Goal: Check status: Check status

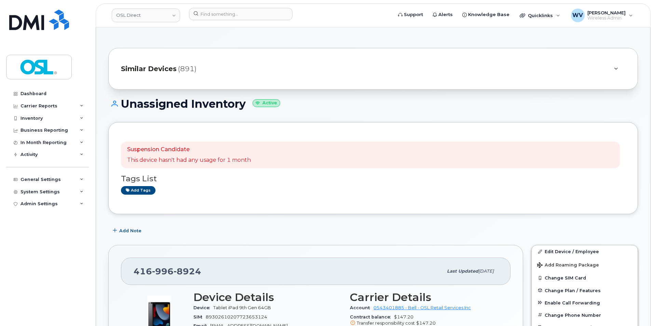
click at [229, 23] on header "OSL Direct Support Alerts Knowledge Base Quicklinks Suspend / Cancel Device Cha…" at bounding box center [373, 15] width 555 height 24
click at [231, 16] on input at bounding box center [241, 14] width 104 height 12
paste input "4165717485"
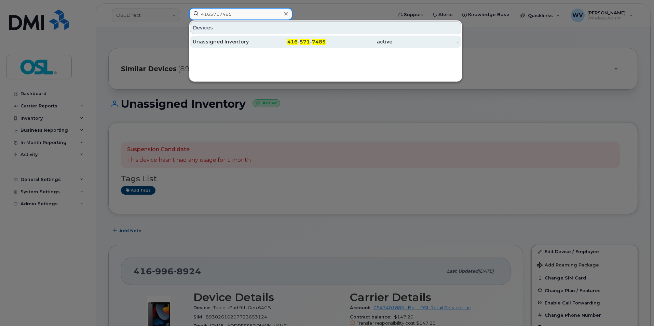
type input "4165717485"
click at [234, 40] on div "Unassigned Inventory" at bounding box center [226, 41] width 67 height 7
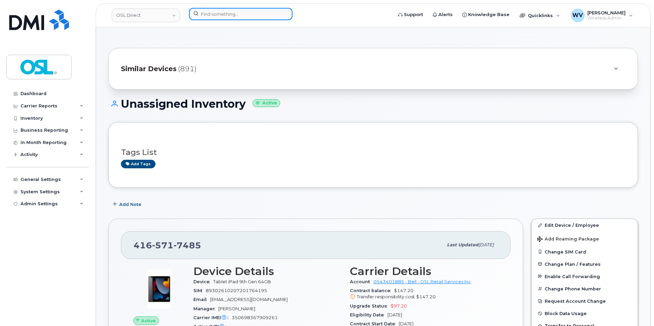
click at [245, 13] on input at bounding box center [241, 14] width 104 height 12
paste input "8195706002"
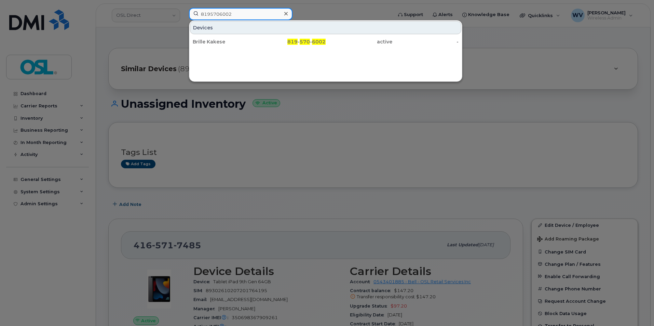
click at [262, 10] on input "8195706002" at bounding box center [241, 14] width 104 height 12
paste input "44718"
type input "8195744718"
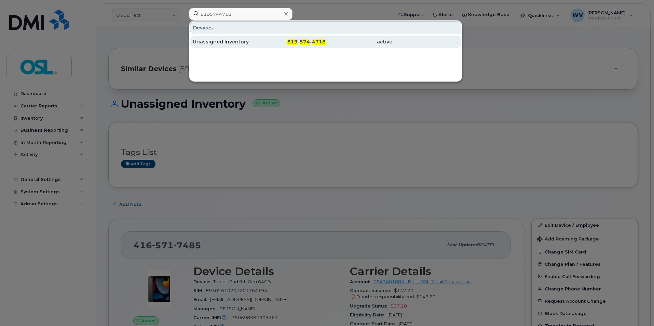
click at [311, 41] on div "819 - 574 - 4718" at bounding box center [292, 41] width 67 height 7
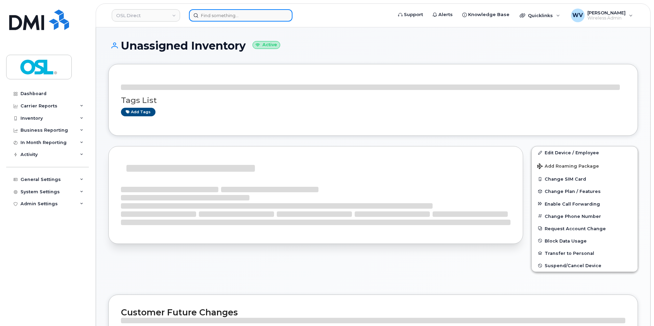
click at [225, 15] on input at bounding box center [241, 15] width 104 height 12
paste input "4184800642"
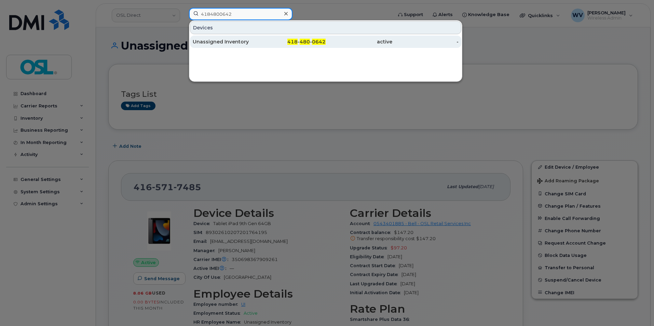
type input "4184800642"
click at [229, 39] on div "Unassigned Inventory" at bounding box center [226, 41] width 67 height 7
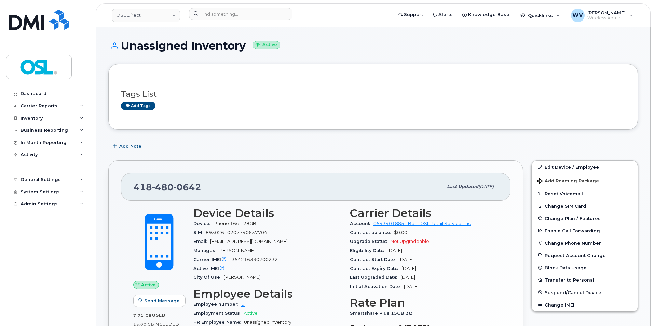
click at [183, 185] on span "0642" at bounding box center [188, 187] width 28 height 10
copy span "[PHONE_NUMBER]"
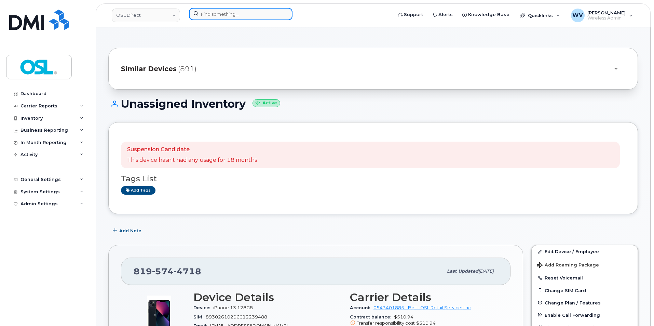
click at [259, 12] on input at bounding box center [241, 14] width 104 height 12
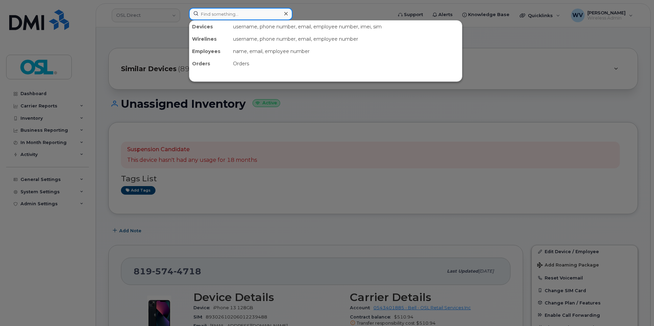
paste input "4383341340"
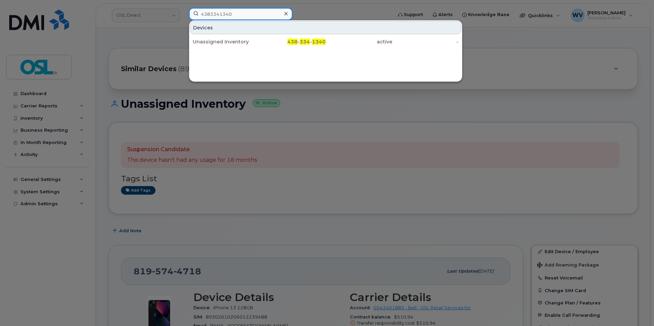
type input "4383341340"
click at [264, 47] on div "438 - 334 - 1340" at bounding box center [292, 42] width 67 height 12
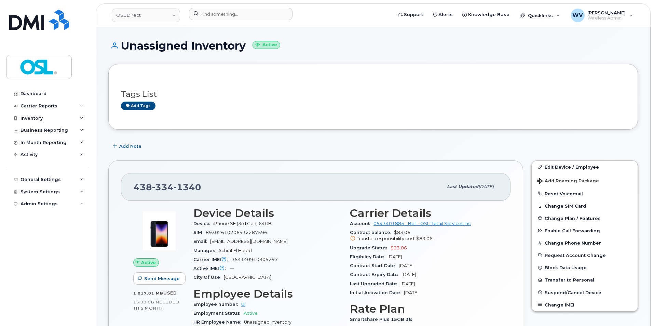
click at [213, 20] on div at bounding box center [288, 15] width 210 height 15
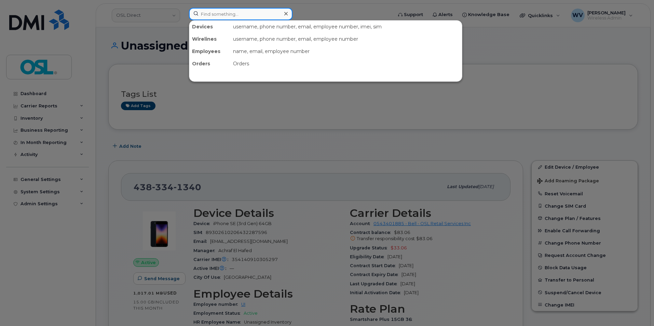
click at [218, 14] on input at bounding box center [241, 14] width 104 height 12
paste input "4383341340"
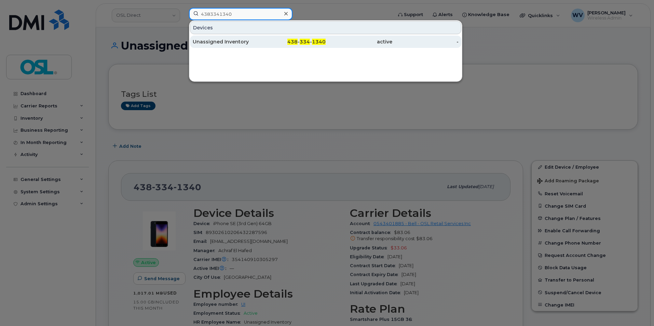
type input "4383341340"
click at [257, 36] on div "Unassigned Inventory" at bounding box center [226, 42] width 67 height 12
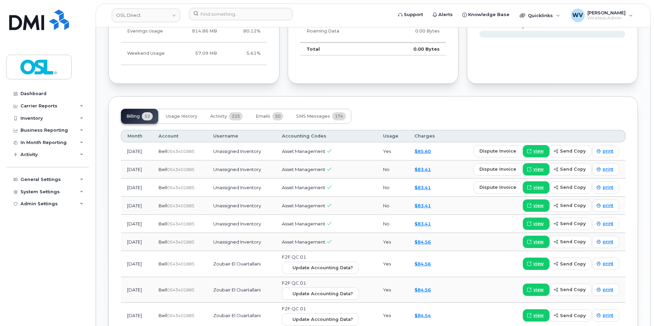
scroll to position [472, 0]
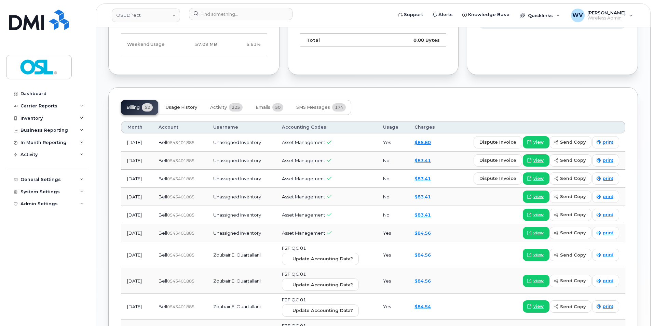
click at [181, 106] on span "Usage History" at bounding box center [181, 107] width 31 height 5
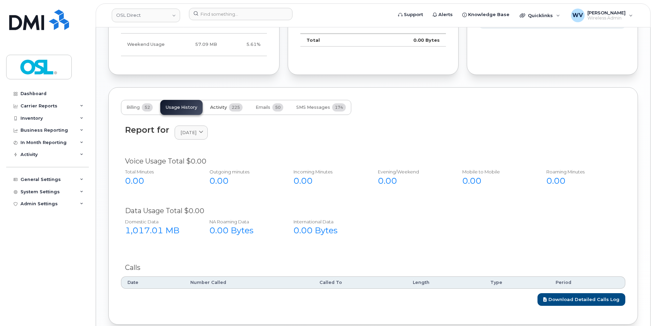
click at [227, 105] on span "Activity" at bounding box center [218, 107] width 17 height 5
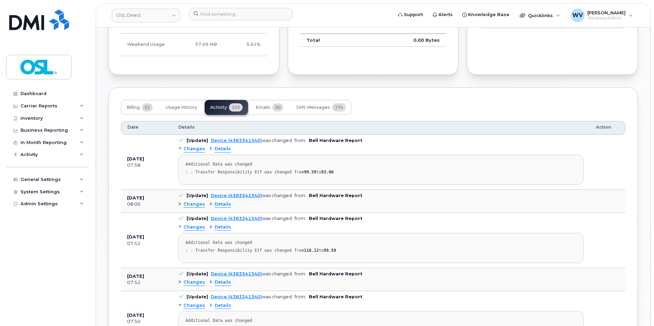
click at [197, 149] on span "Changes" at bounding box center [194, 149] width 22 height 6
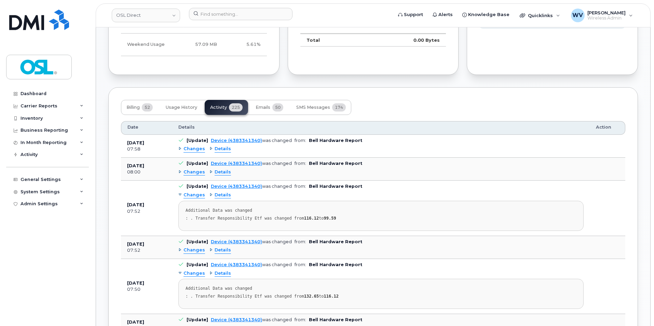
click at [197, 149] on span "Changes" at bounding box center [194, 149] width 22 height 6
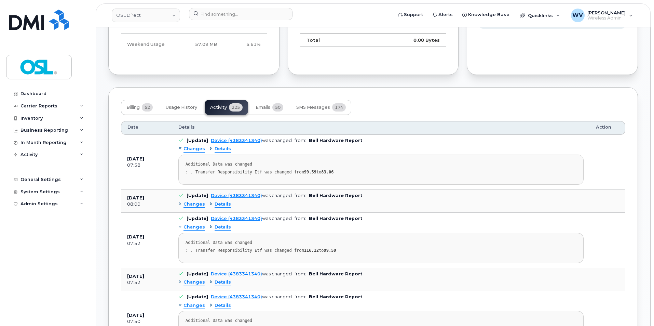
click at [195, 207] on span "Changes" at bounding box center [194, 204] width 22 height 6
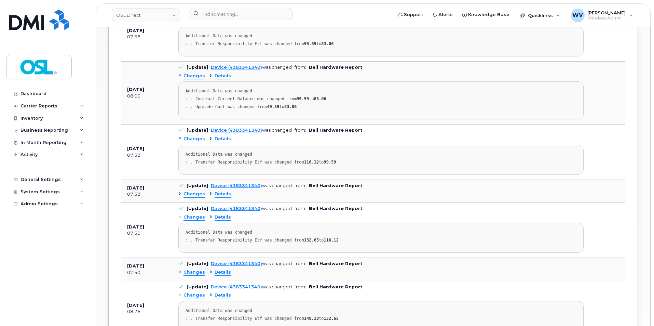
scroll to position [609, 0]
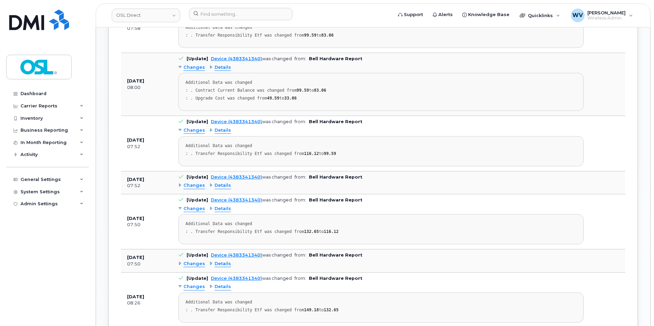
click at [201, 184] on span "Changes" at bounding box center [194, 185] width 22 height 6
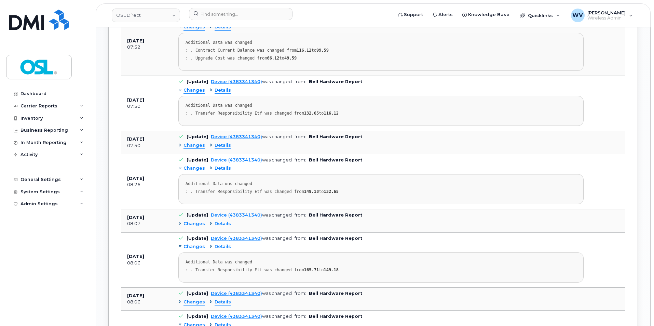
scroll to position [780, 0]
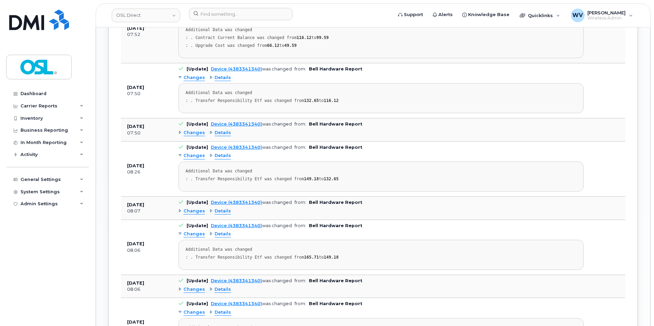
click at [197, 137] on div "Changes Details" at bounding box center [380, 132] width 405 height 11
click at [197, 134] on span "Changes" at bounding box center [194, 132] width 22 height 6
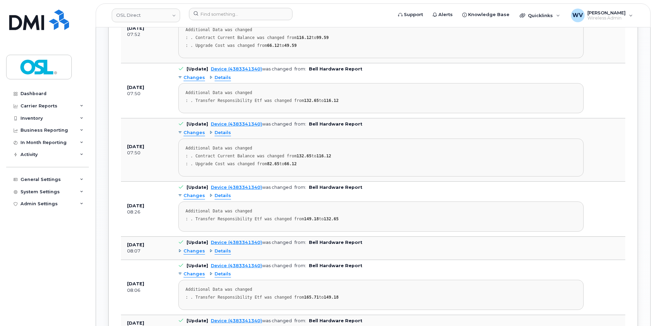
click at [216, 134] on span "Details" at bounding box center [223, 132] width 16 height 6
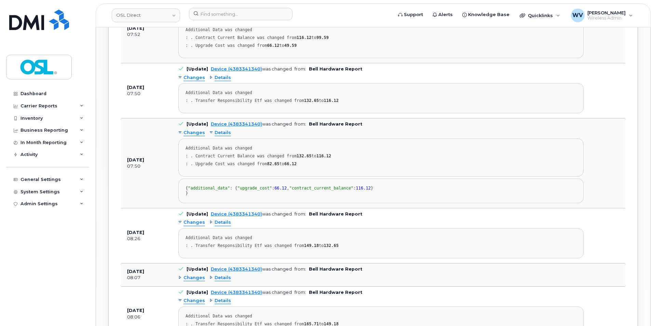
click at [216, 134] on span "Details" at bounding box center [223, 132] width 16 height 6
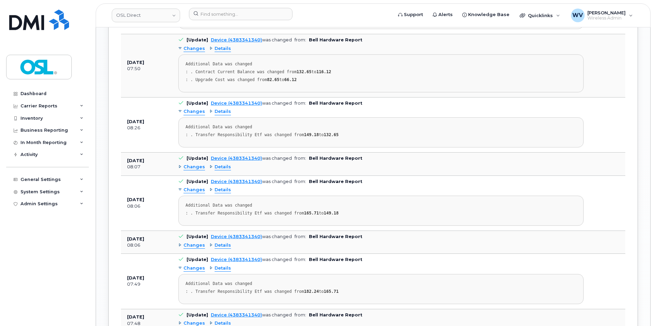
scroll to position [882, 0]
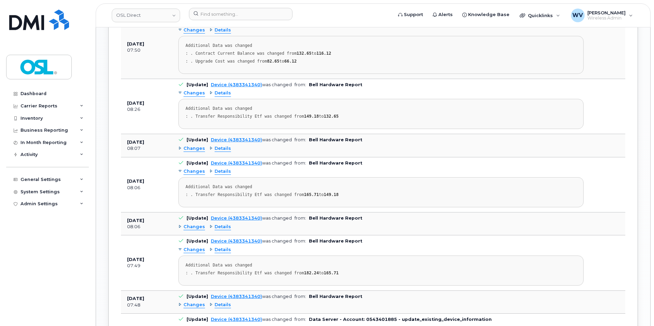
click at [199, 149] on span "Changes" at bounding box center [194, 148] width 22 height 6
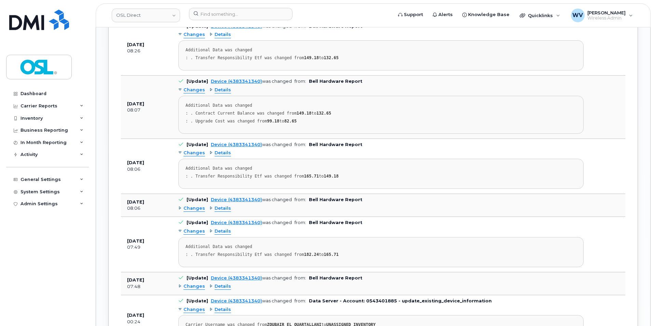
scroll to position [950, 0]
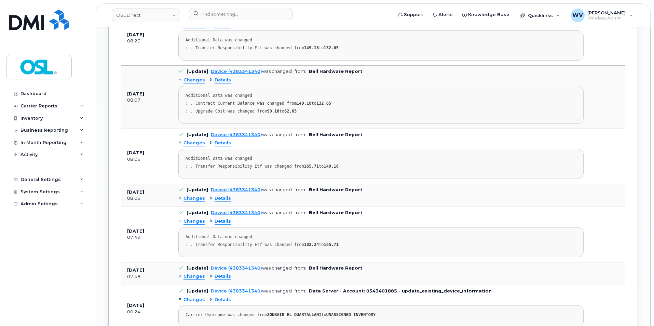
click at [200, 197] on span "Changes" at bounding box center [194, 198] width 22 height 6
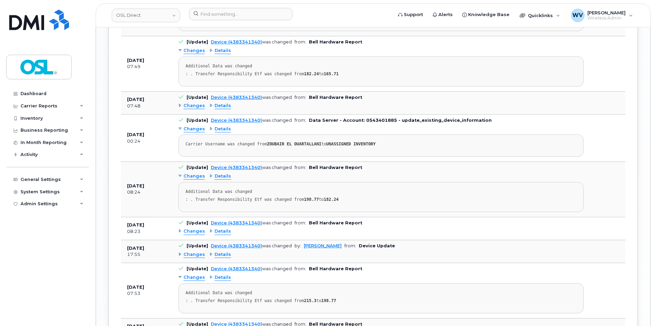
scroll to position [1155, 0]
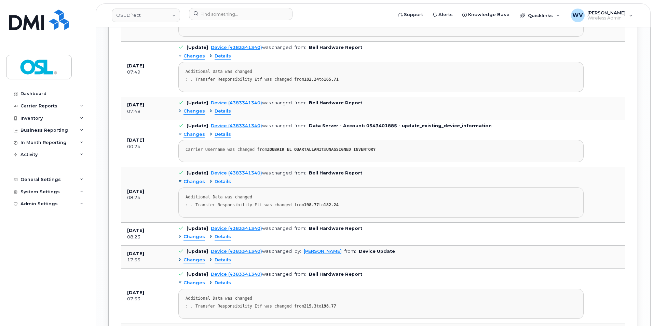
click at [194, 259] on span "Changes" at bounding box center [194, 260] width 22 height 6
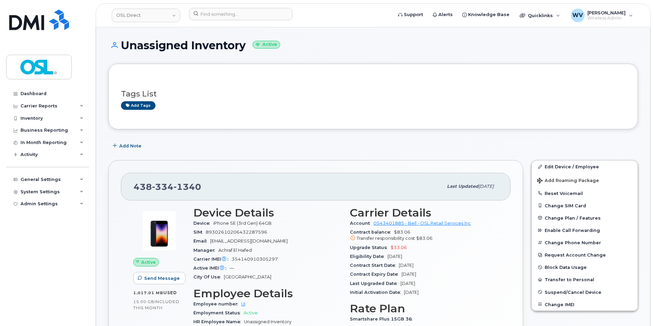
scroll to position [0, 0]
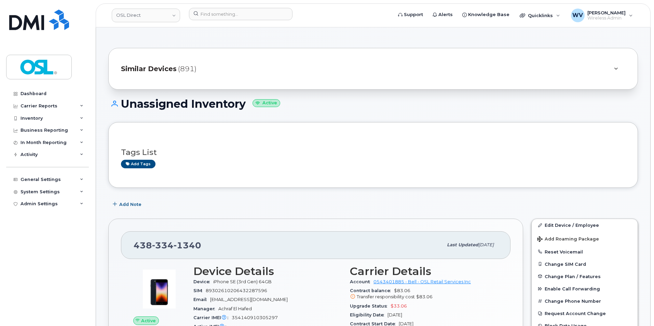
click at [224, 6] on header "OSL Direct Support Alerts Knowledge Base Quicklinks Suspend / Cancel Device Cha…" at bounding box center [373, 15] width 555 height 24
click at [226, 14] on input at bounding box center [241, 14] width 104 height 12
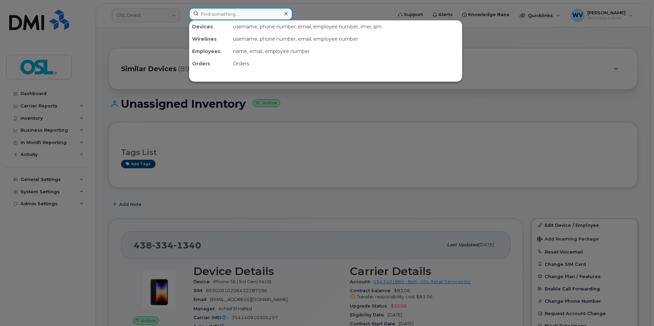
paste input "4383371416"
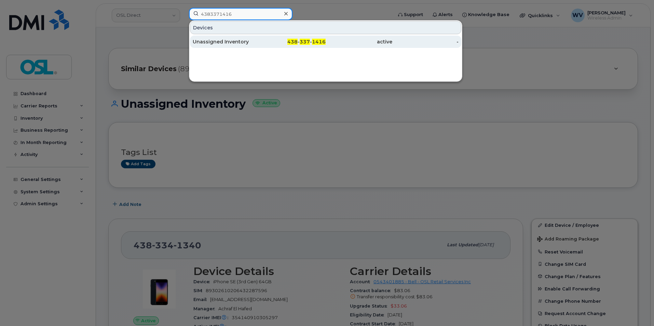
type input "4383371416"
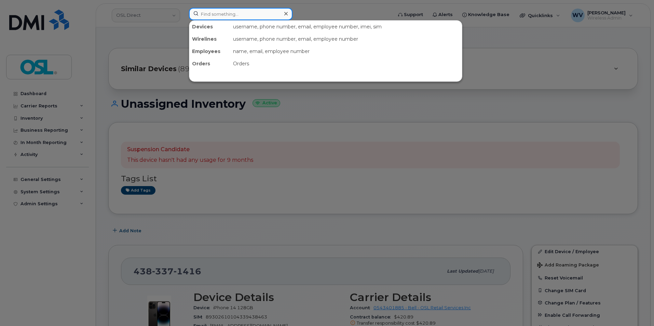
click at [237, 15] on input at bounding box center [241, 14] width 104 height 12
paste input "4383412132"
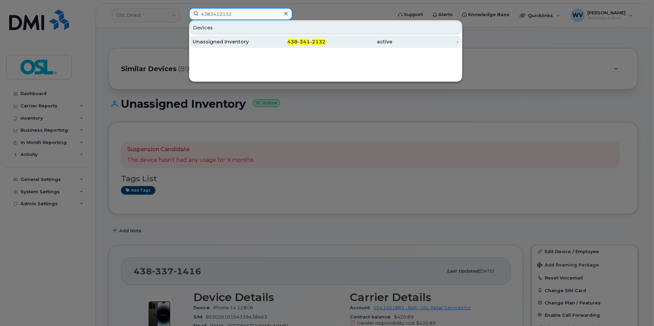
type input "4383412132"
click at [260, 42] on div "438 - 341 - 2132" at bounding box center [292, 41] width 67 height 7
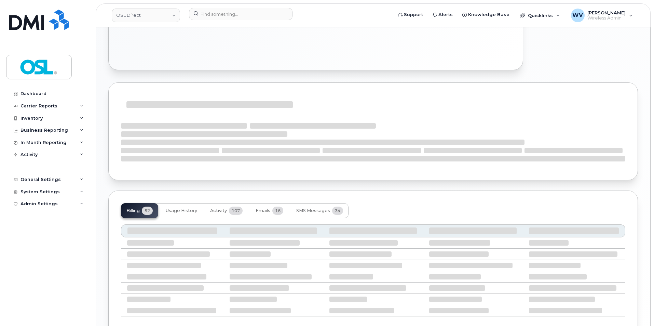
scroll to position [342, 0]
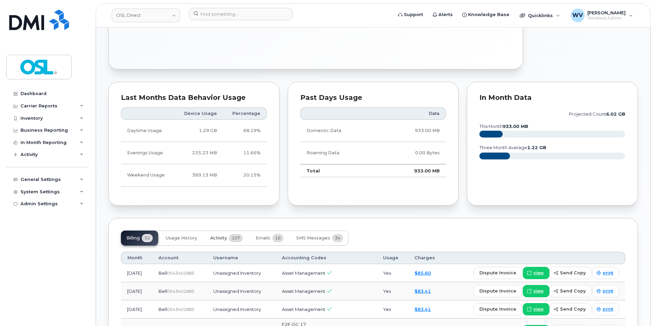
click at [216, 236] on span "Activity" at bounding box center [218, 237] width 17 height 5
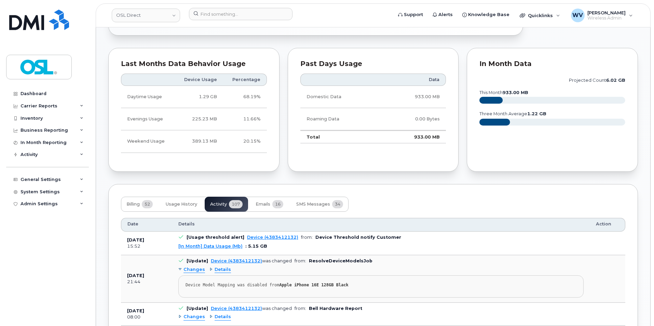
scroll to position [376, 0]
click at [194, 269] on span "Changes" at bounding box center [194, 269] width 22 height 6
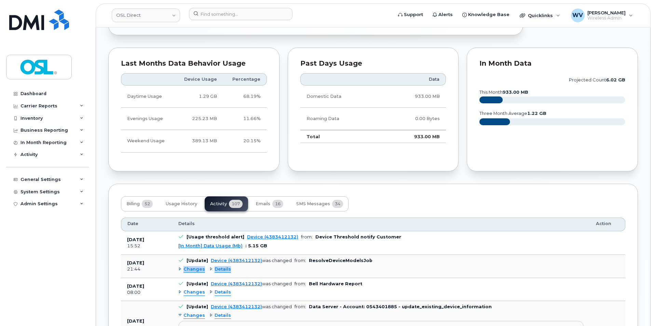
click at [194, 269] on span "Changes" at bounding box center [194, 269] width 22 height 6
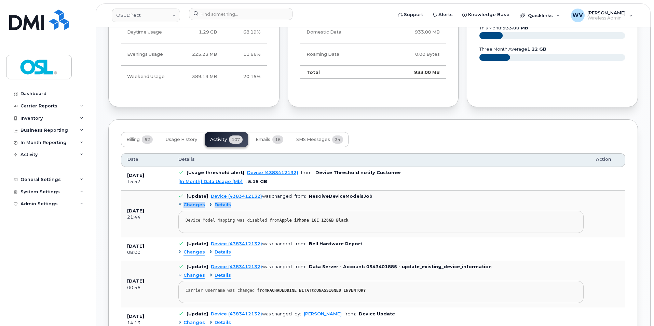
scroll to position [444, 0]
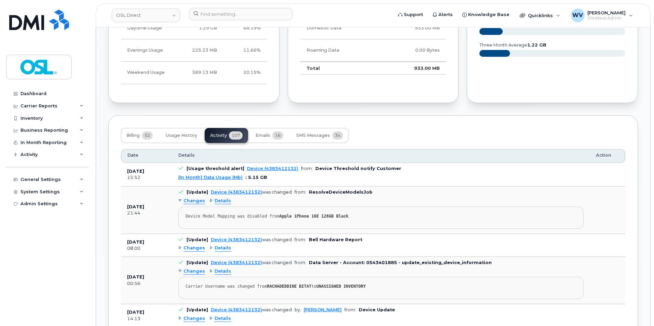
click at [197, 251] on div "Changes Details" at bounding box center [380, 248] width 405 height 11
click at [197, 249] on span "Changes" at bounding box center [194, 248] width 22 height 6
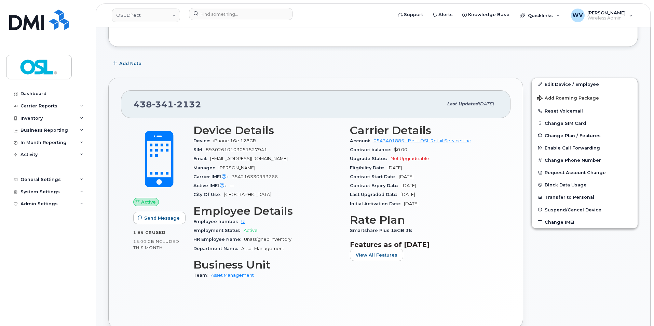
scroll to position [161, 0]
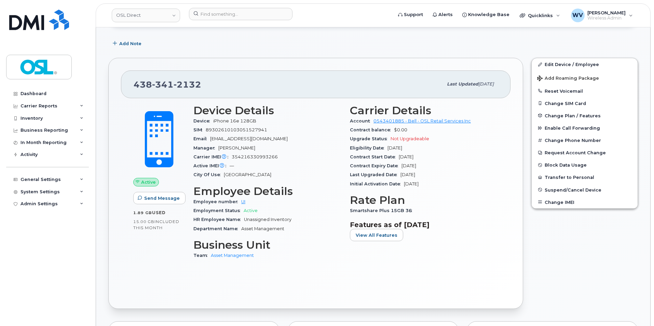
click at [186, 84] on span "2132" at bounding box center [188, 84] width 28 height 10
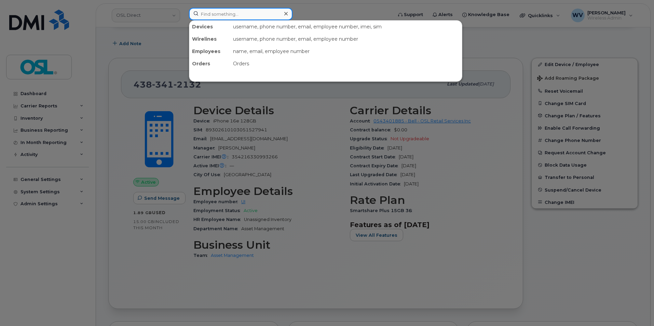
click at [243, 20] on input at bounding box center [241, 14] width 104 height 12
paste input "4383419984"
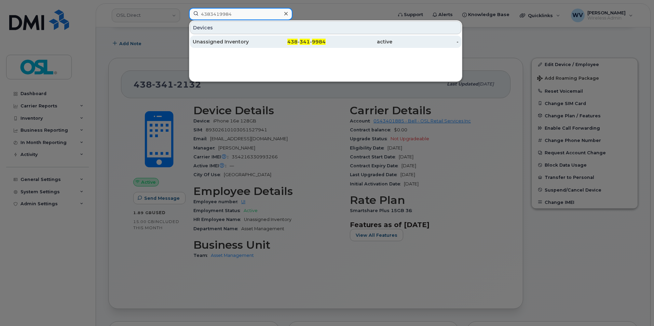
type input "4383419984"
click at [240, 44] on div "Unassigned Inventory" at bounding box center [226, 41] width 67 height 7
